Goal: Find specific page/section: Find specific page/section

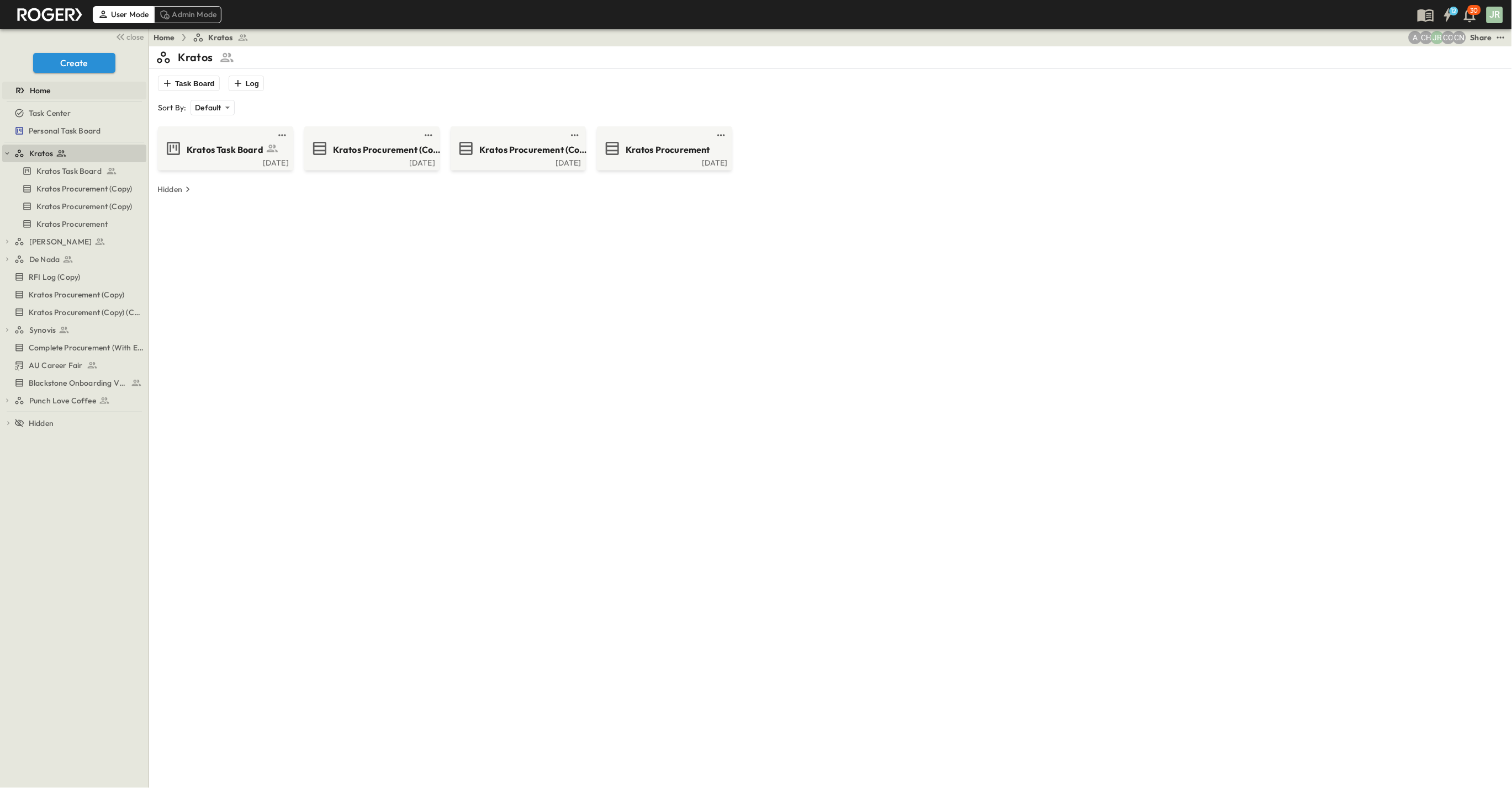
click at [32, 89] on span "Home" at bounding box center [40, 91] width 21 height 11
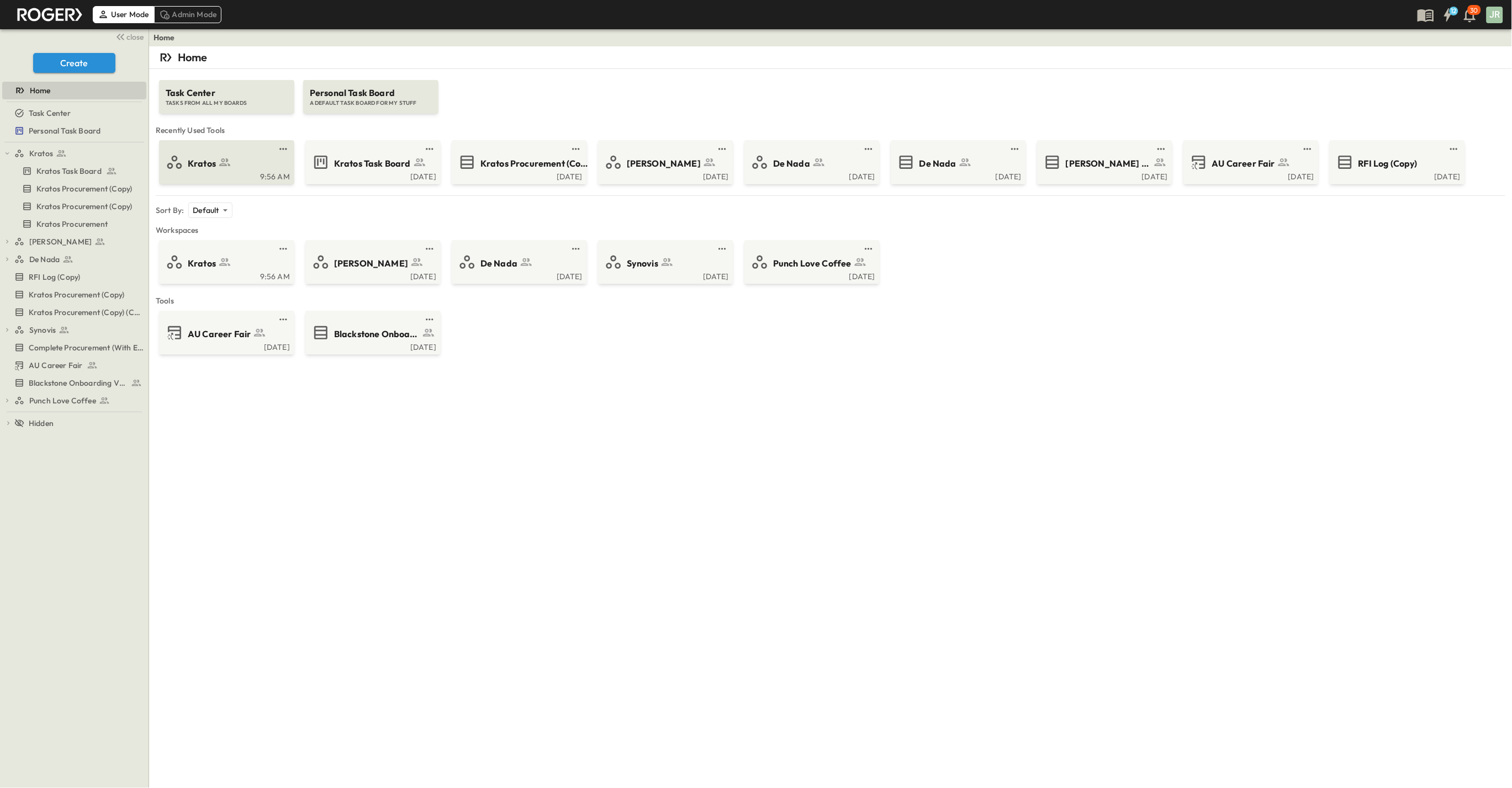
click at [214, 158] on span "Kratos" at bounding box center [202, 164] width 28 height 13
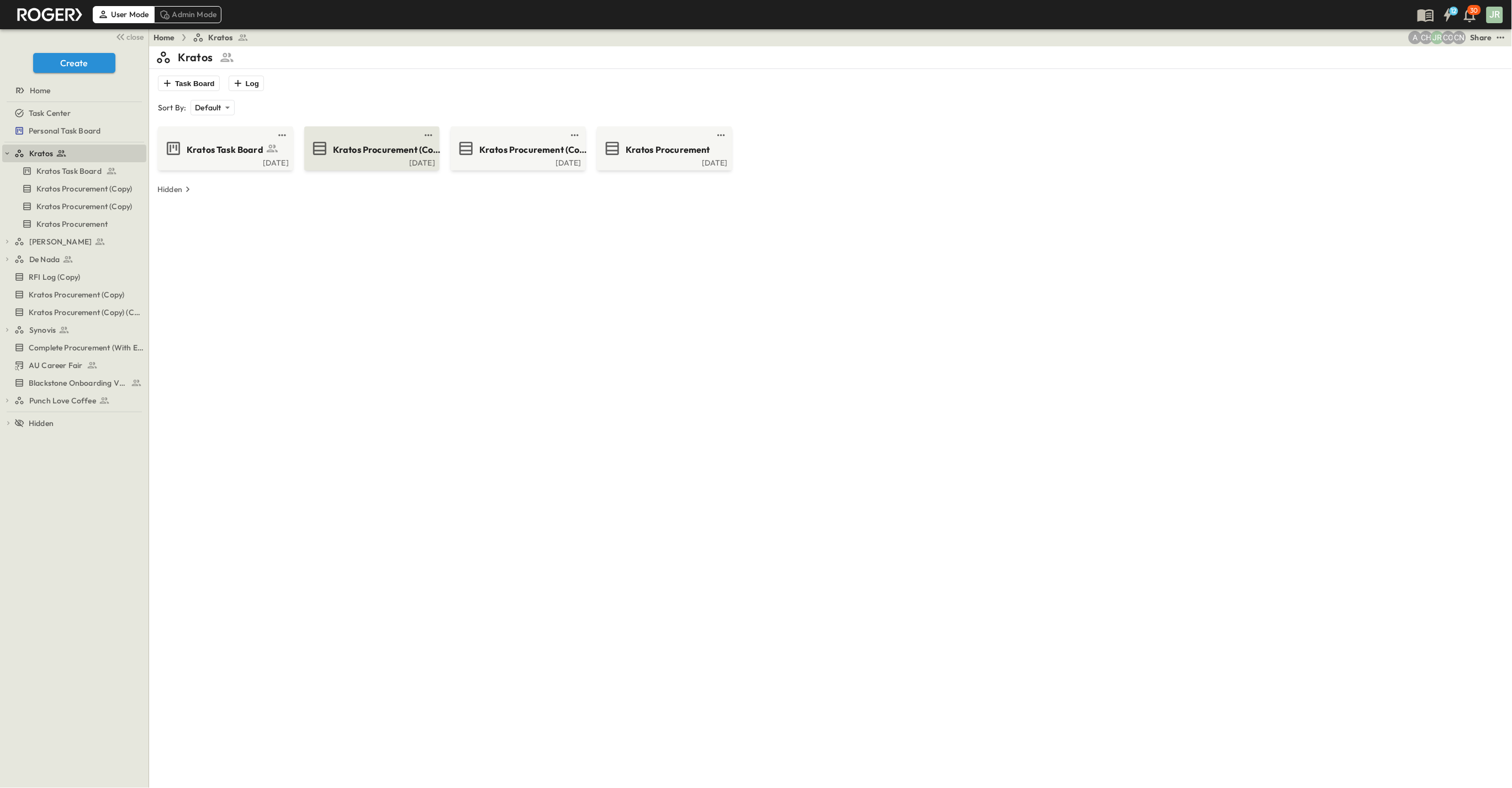
click at [368, 147] on span "Kratos Procurement (Copy)" at bounding box center [386, 149] width 108 height 13
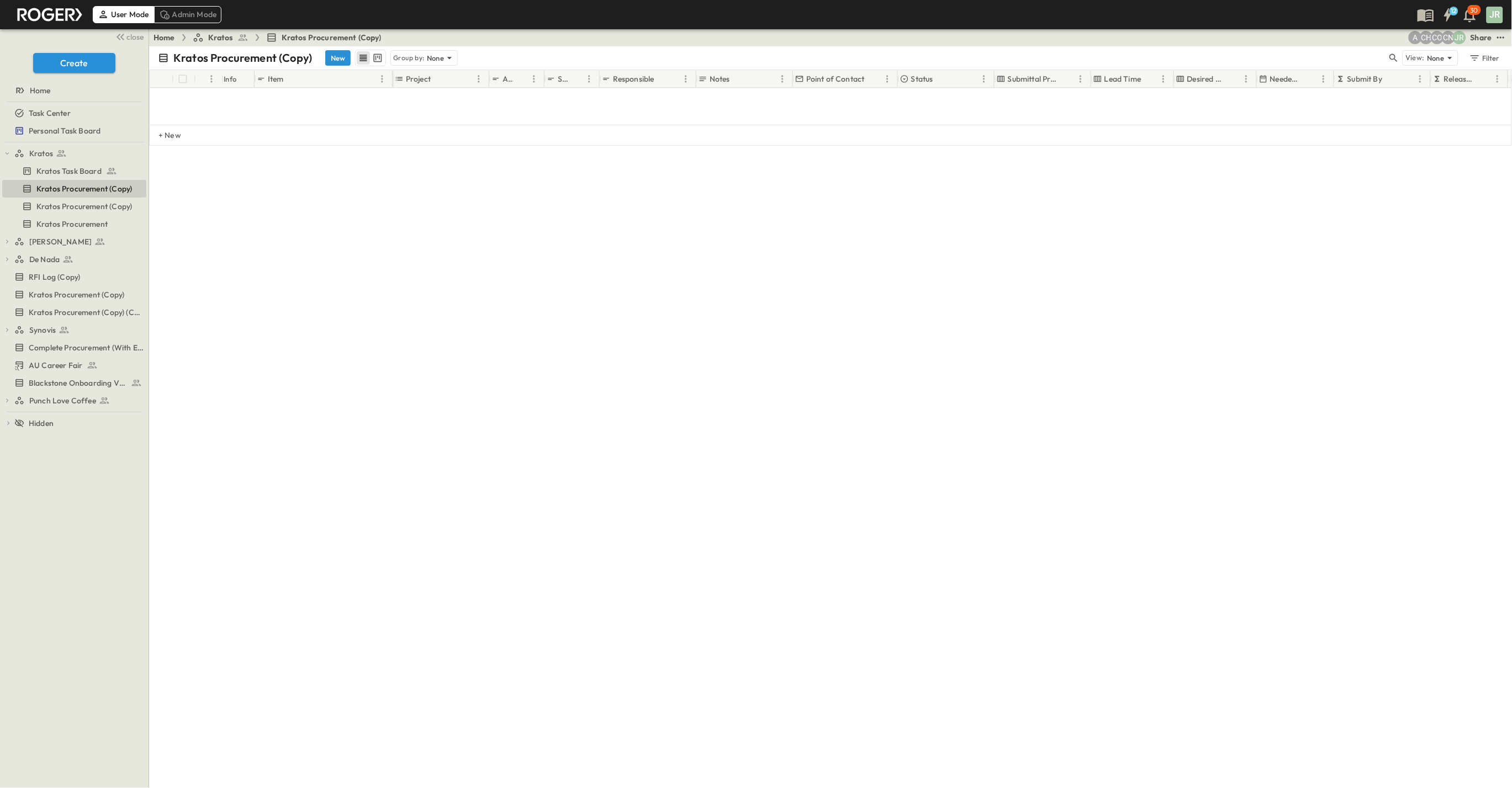
click at [218, 39] on span "Kratos" at bounding box center [221, 37] width 25 height 11
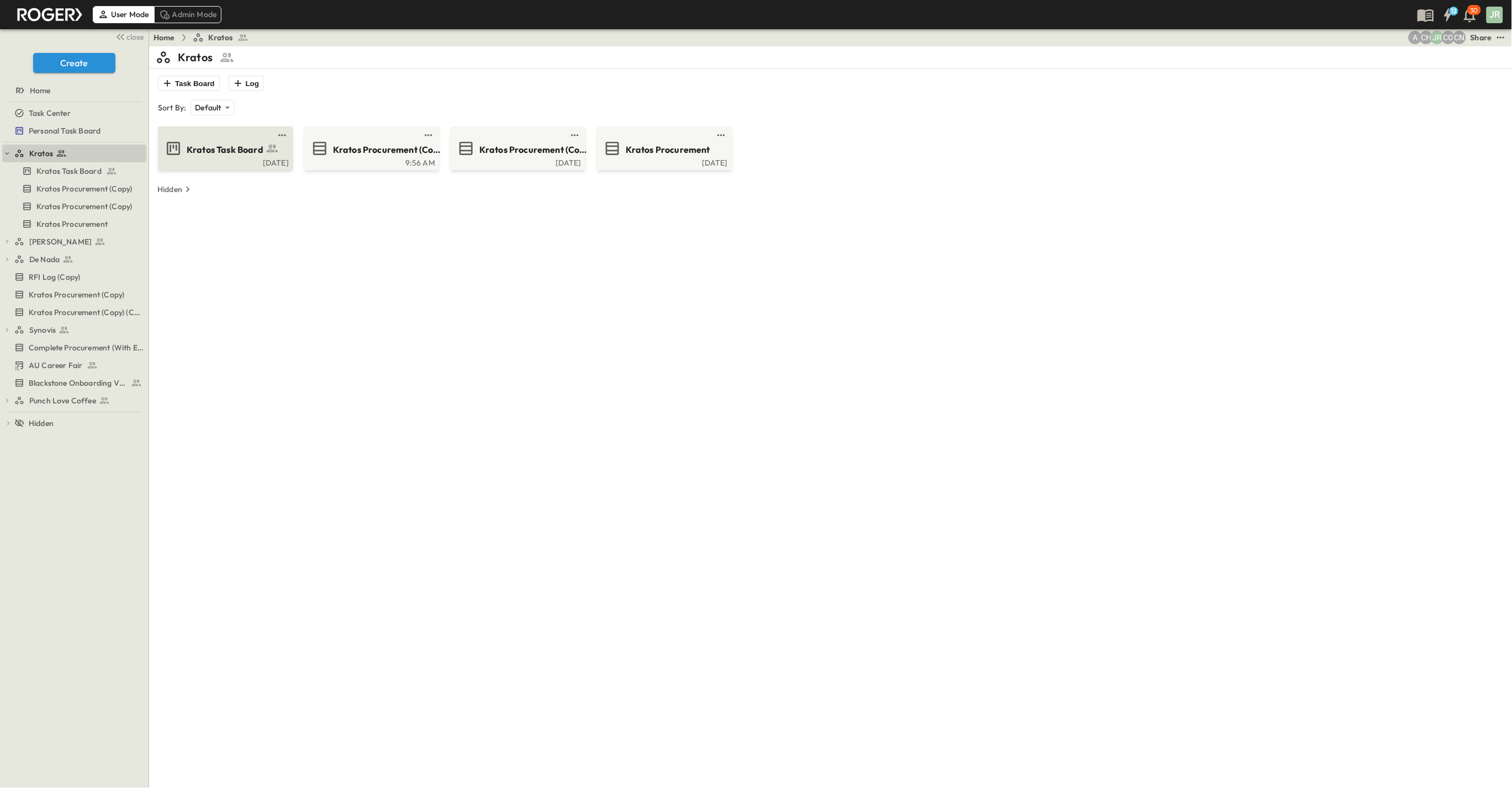
click at [218, 149] on span "Kratos Task Board" at bounding box center [225, 149] width 76 height 13
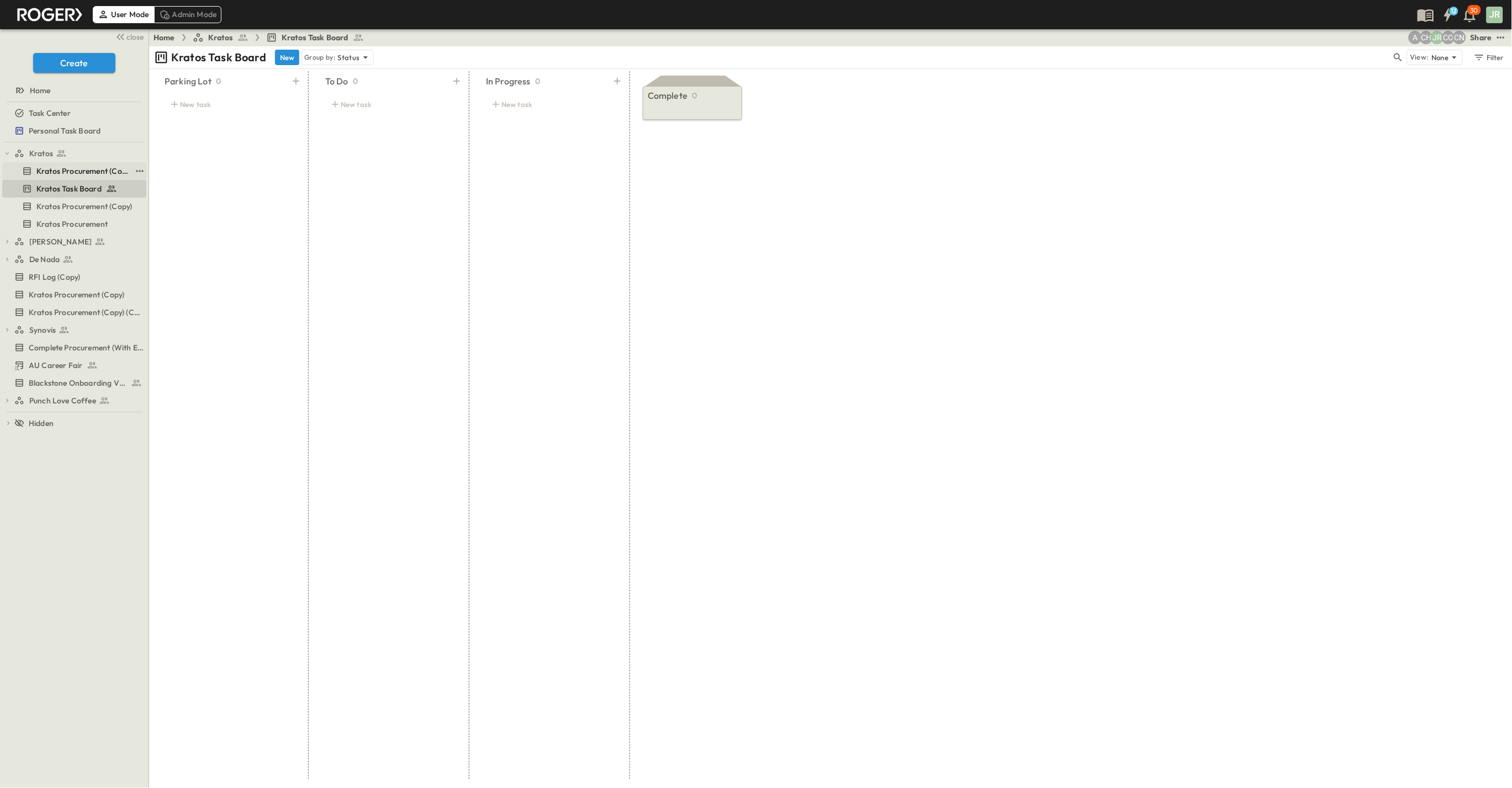
click at [59, 170] on span "Kratos Procurement (Copy)" at bounding box center [84, 171] width 95 height 11
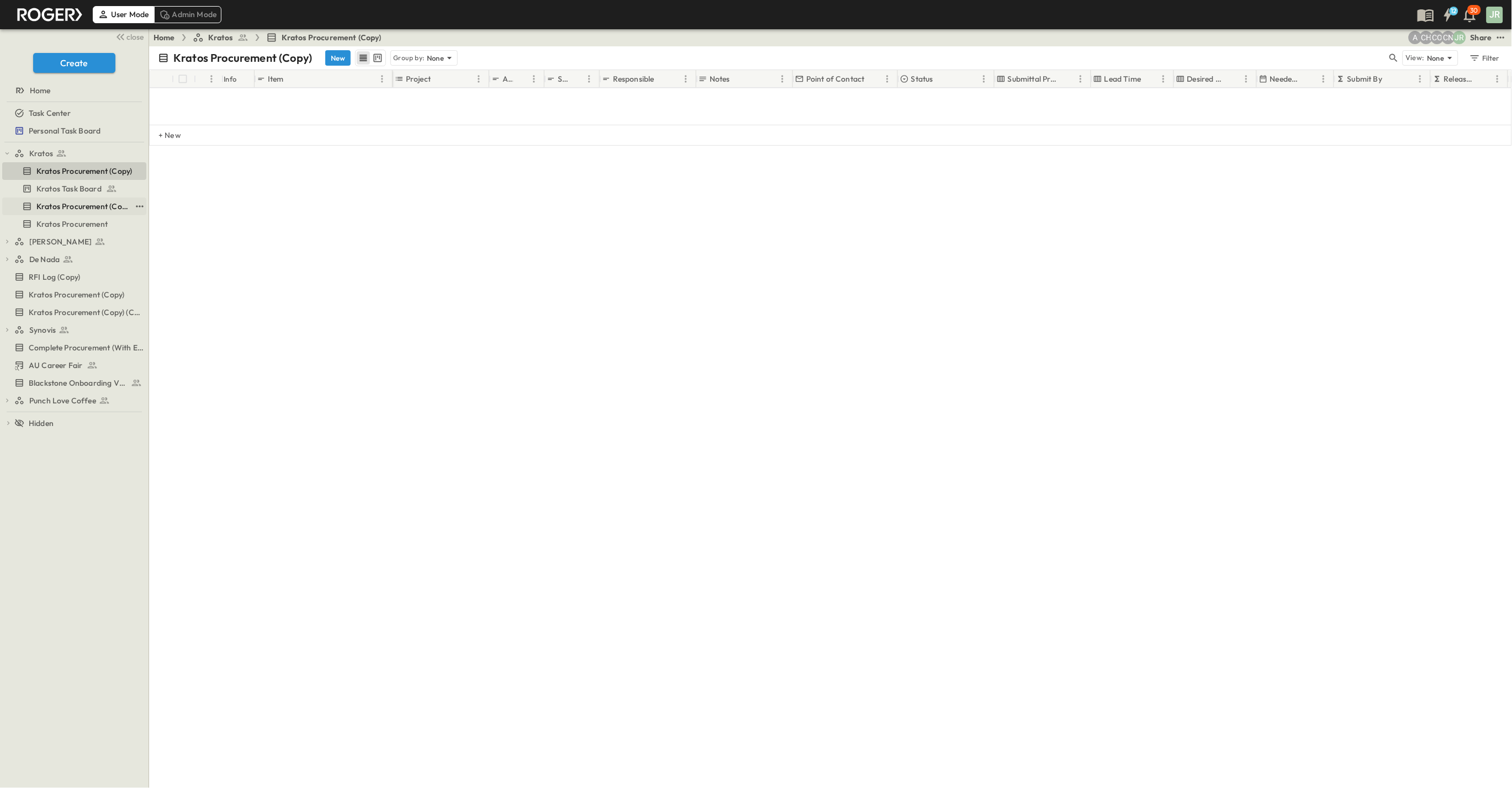
click at [67, 204] on span "Kratos Procurement (Copy)" at bounding box center [84, 206] width 95 height 11
click at [68, 227] on span "Kratos Procurement" at bounding box center [72, 224] width 71 height 11
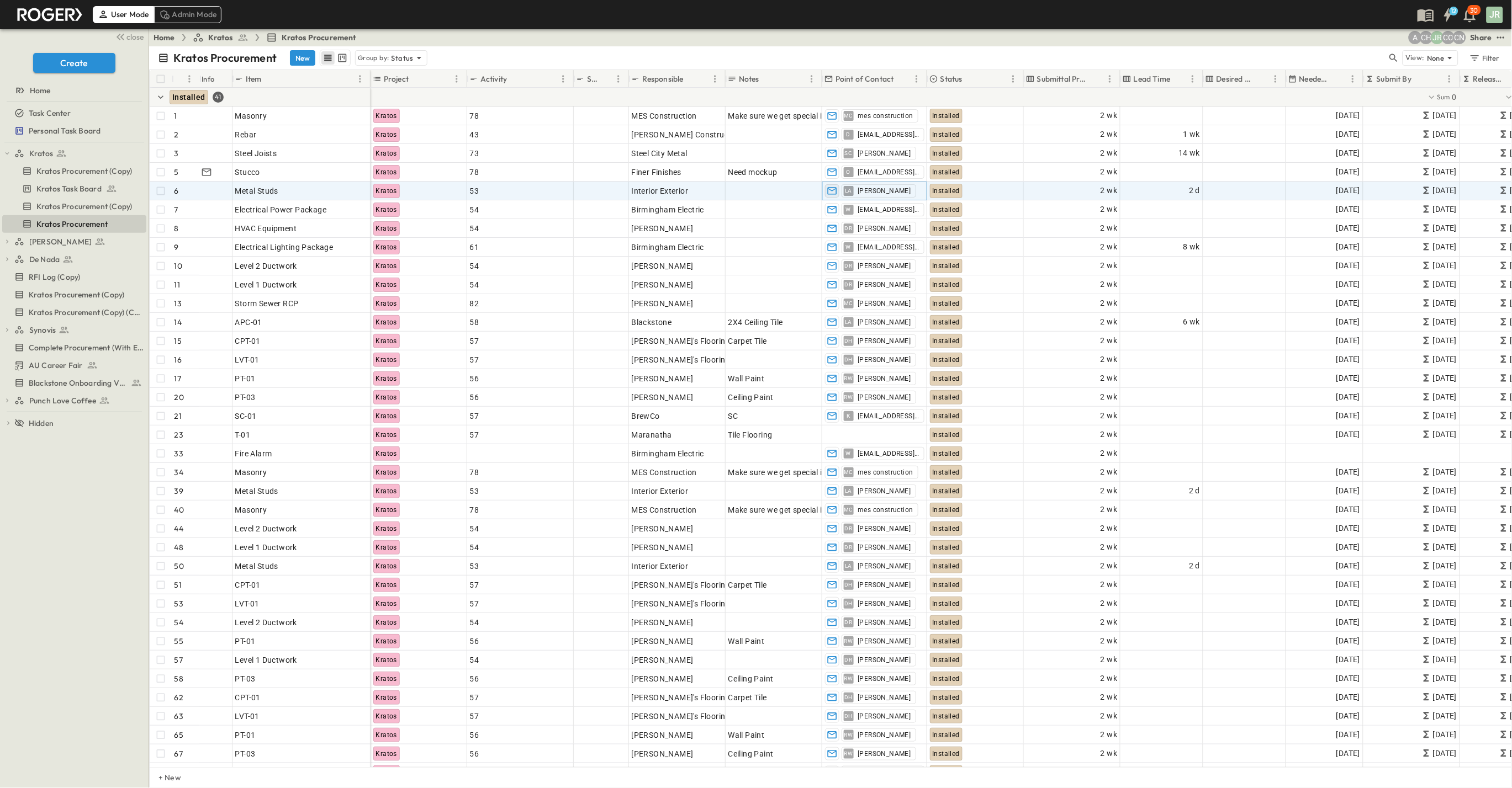
click at [829, 191] on icon "button" at bounding box center [832, 191] width 11 height 11
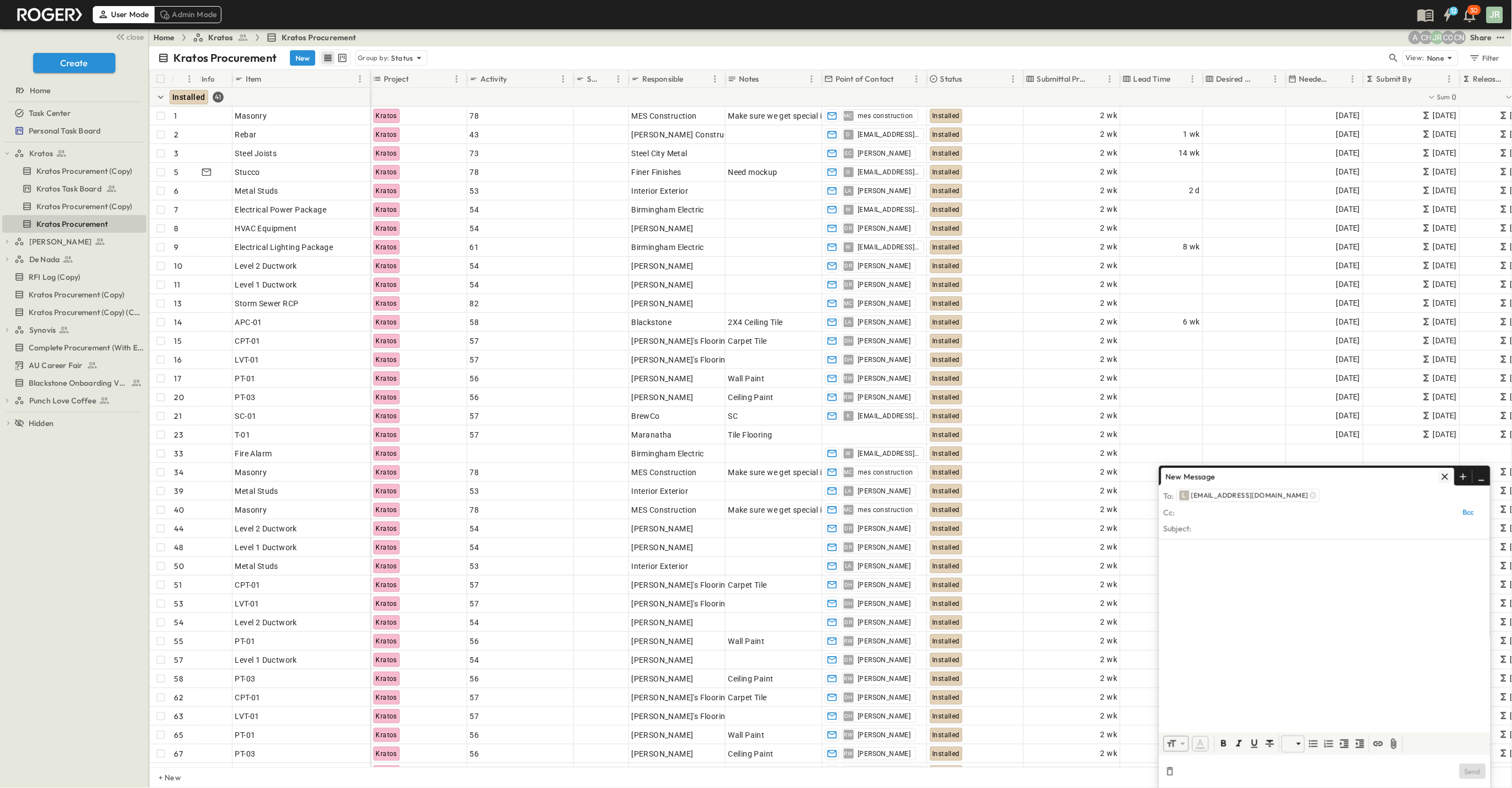
click at [1443, 478] on icon "button" at bounding box center [1445, 477] width 11 height 11
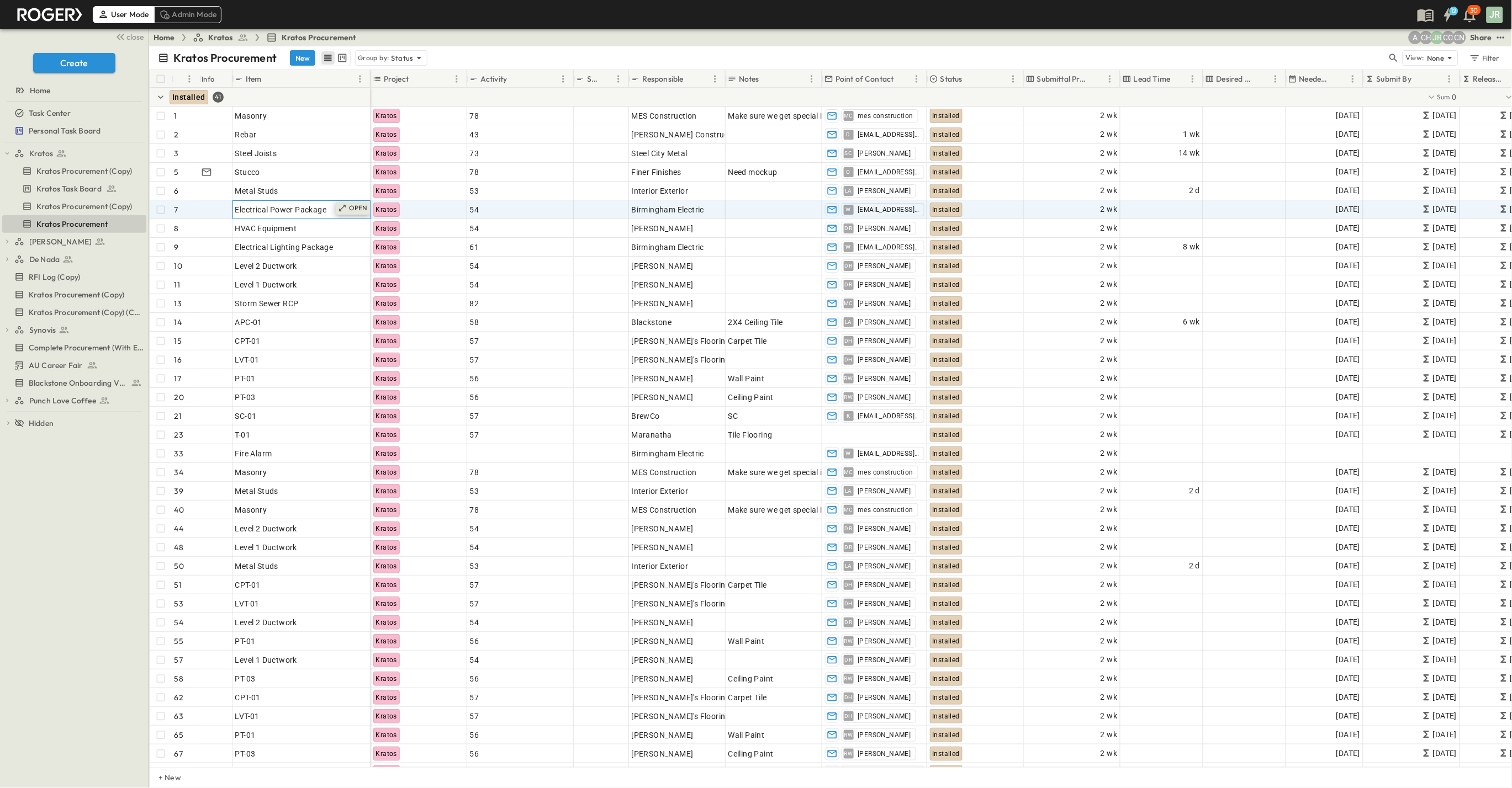
click at [363, 207] on p "OPEN" at bounding box center [359, 208] width 19 height 9
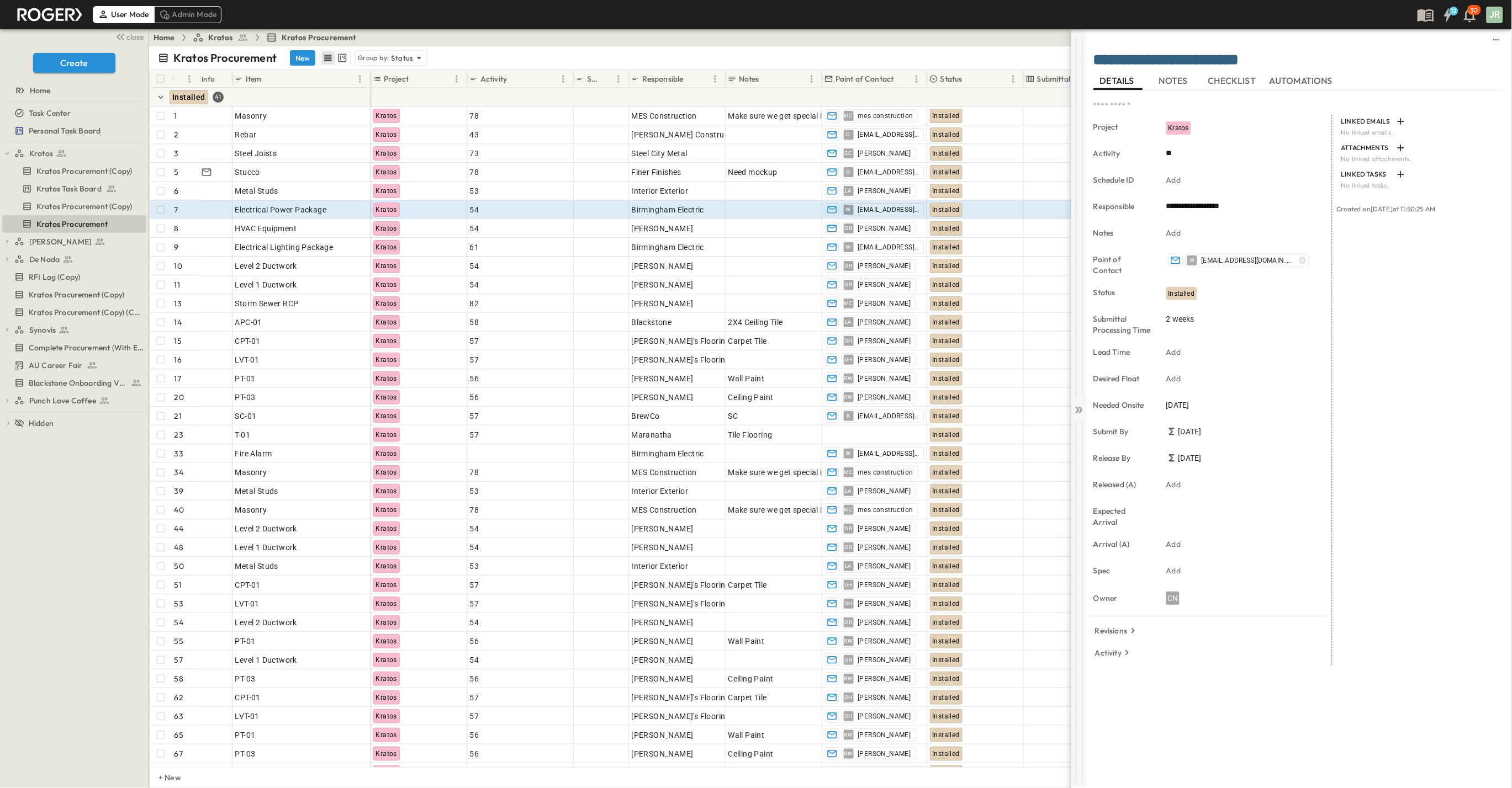
click at [1080, 411] on icon at bounding box center [1079, 410] width 11 height 11
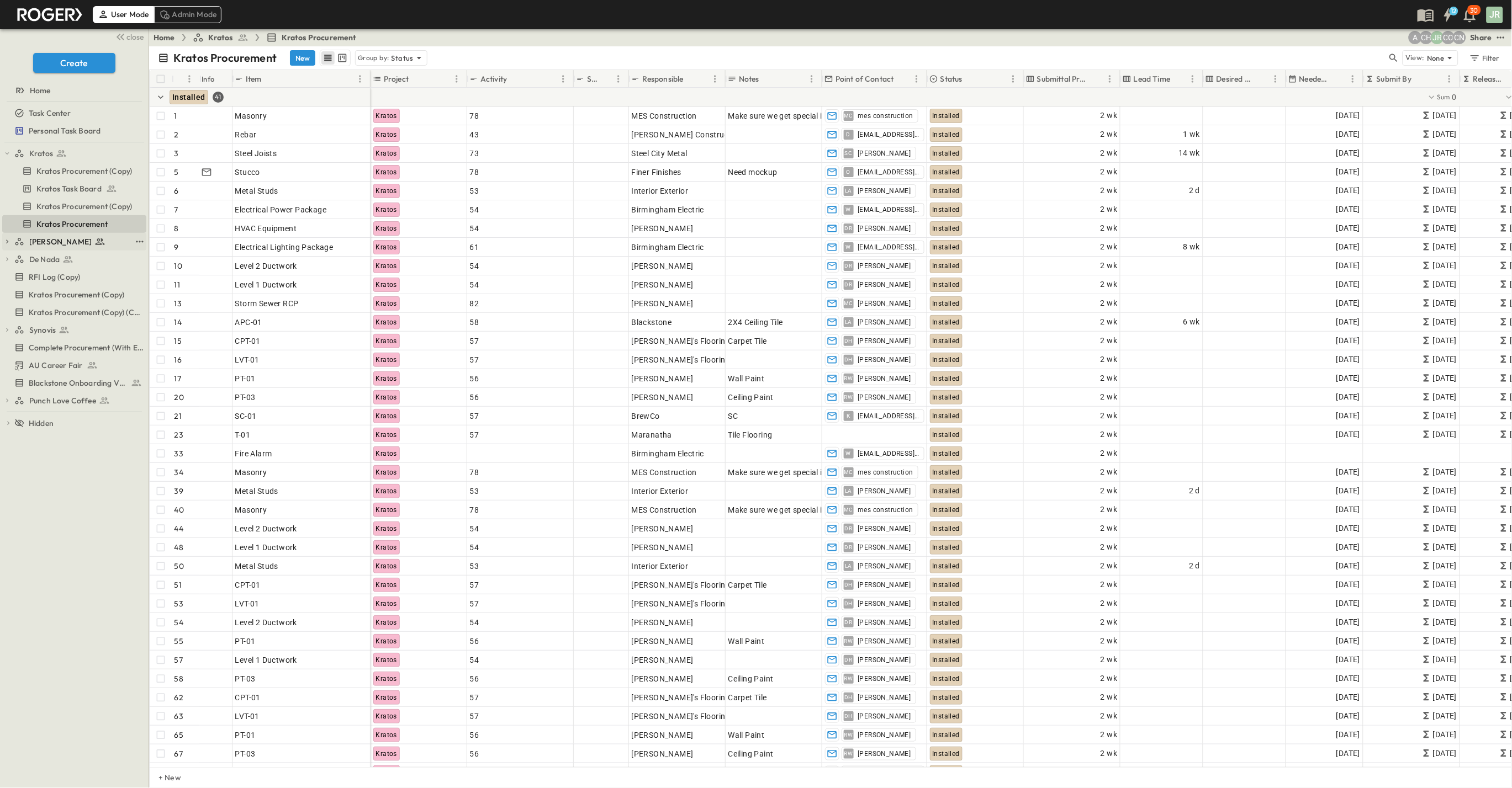
click at [7, 239] on icon "button" at bounding box center [7, 241] width 7 height 7
click at [5, 260] on icon "button" at bounding box center [7, 259] width 7 height 7
click at [7, 239] on icon "button" at bounding box center [7, 241] width 7 height 7
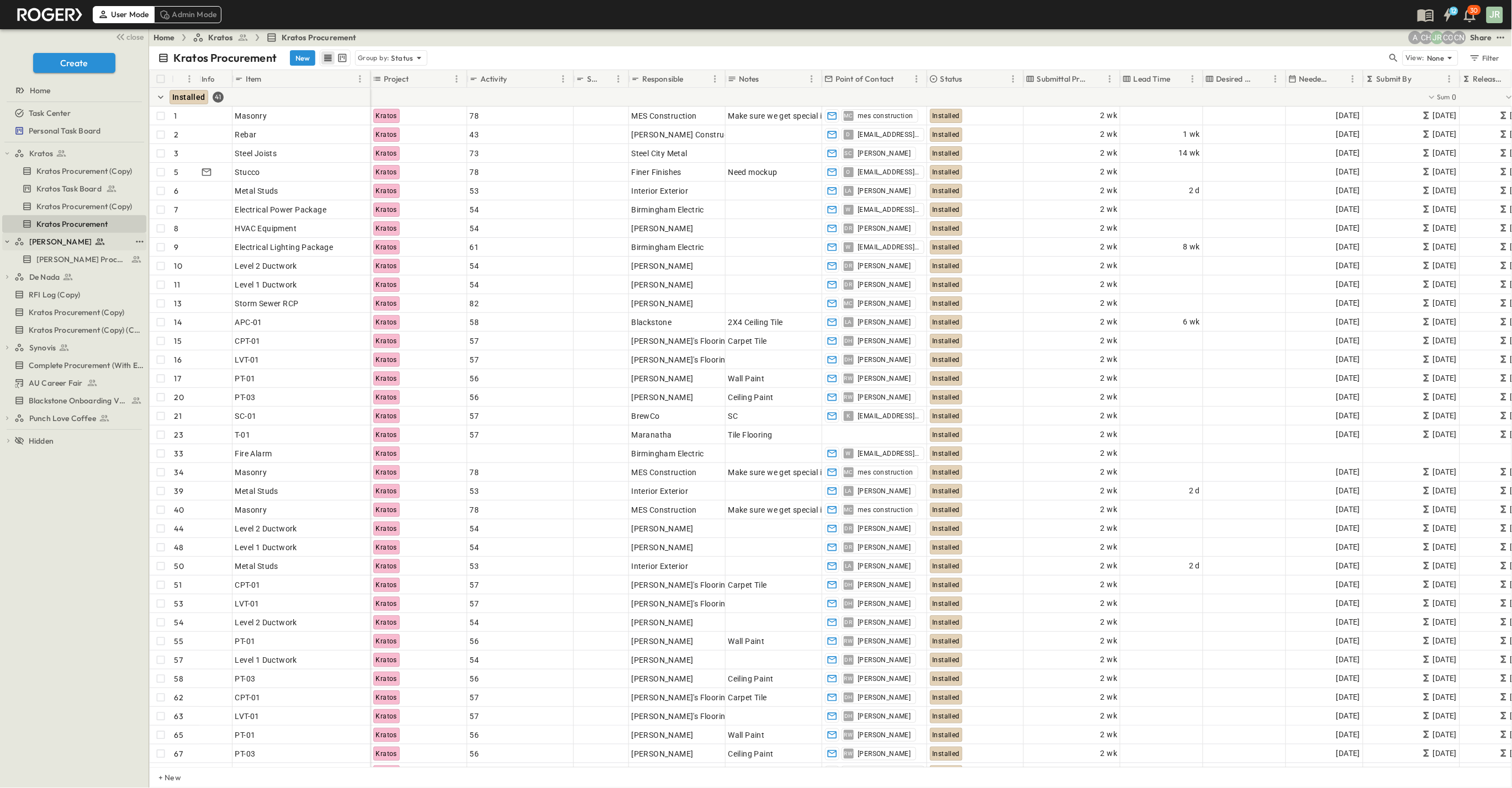
click at [7, 239] on icon "button" at bounding box center [7, 241] width 7 height 7
